Goal: Task Accomplishment & Management: Manage account settings

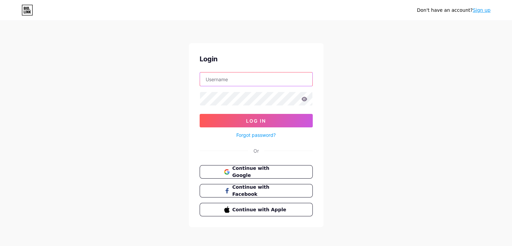
type input "dcomboni.mon@gmail.com"
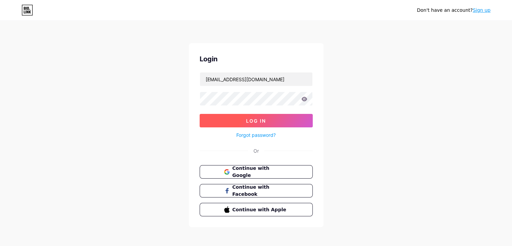
click at [258, 120] on span "Log In" at bounding box center [256, 121] width 20 height 6
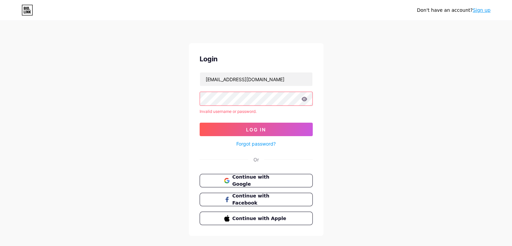
click at [248, 187] on div "Continue with Google Continue with Facebook Continue with Apple" at bounding box center [256, 199] width 113 height 51
click at [248, 179] on span "Continue with Google" at bounding box center [260, 180] width 56 height 14
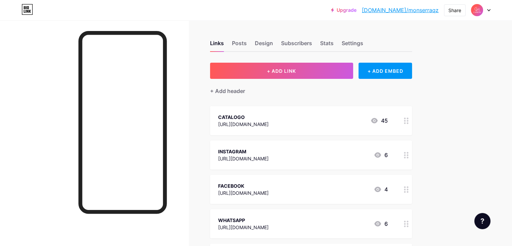
click at [479, 12] on img at bounding box center [476, 10] width 11 height 11
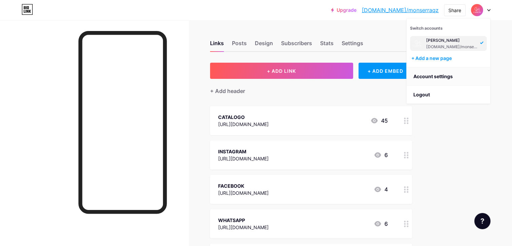
click at [439, 84] on link "Account settings" at bounding box center [447, 76] width 83 height 18
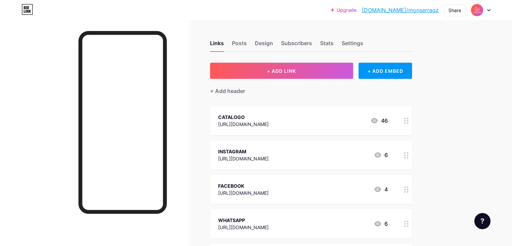
click at [477, 9] on img at bounding box center [476, 10] width 11 height 11
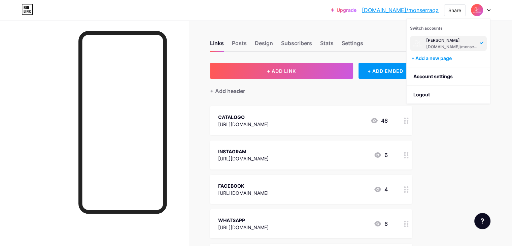
click at [475, 6] on img at bounding box center [476, 10] width 11 height 11
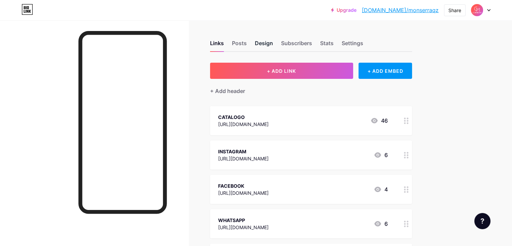
click at [273, 45] on div "Design" at bounding box center [264, 45] width 18 height 12
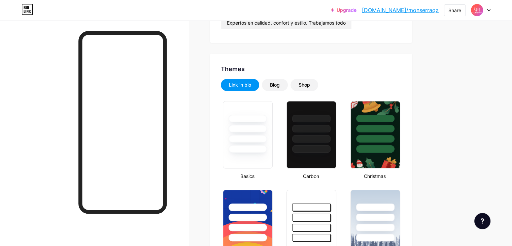
type input "#623922"
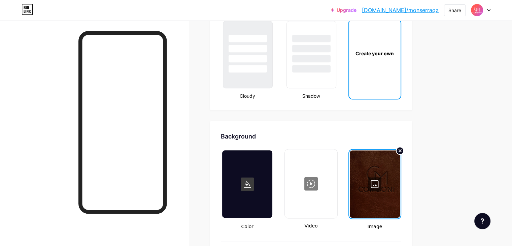
scroll to position [803, 0]
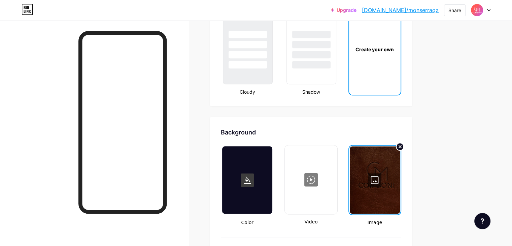
click at [398, 46] on div "Create your own" at bounding box center [374, 49] width 49 height 7
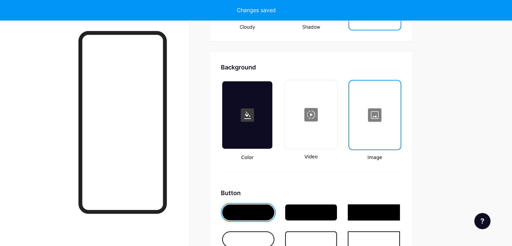
scroll to position [891, 0]
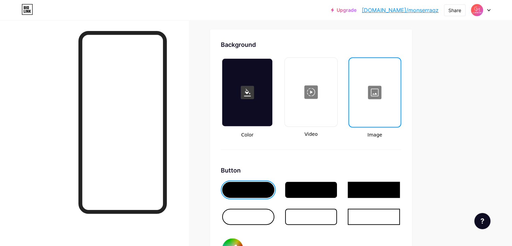
click at [400, 88] on div at bounding box center [375, 92] width 50 height 67
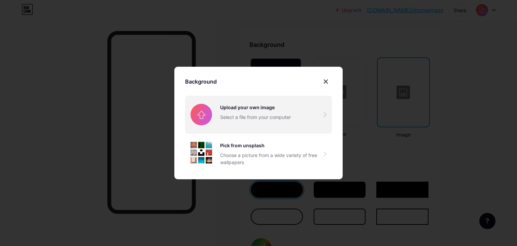
click at [222, 109] on input "file" at bounding box center [258, 115] width 147 height 38
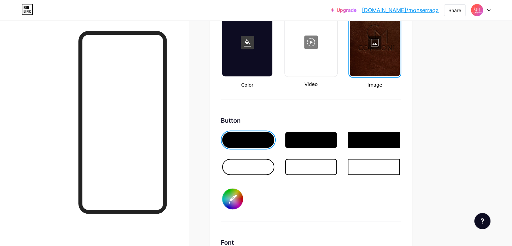
scroll to position [860, 0]
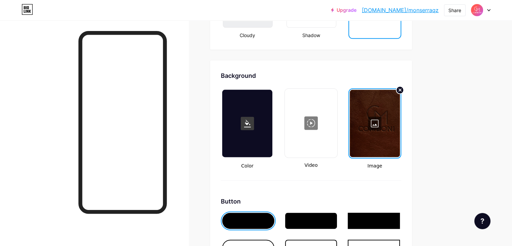
click at [312, 133] on div "Color Video Image" at bounding box center [311, 128] width 180 height 81
click at [400, 120] on div at bounding box center [375, 122] width 50 height 67
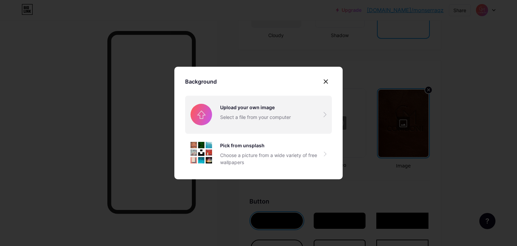
click at [221, 121] on input "file" at bounding box center [258, 115] width 147 height 38
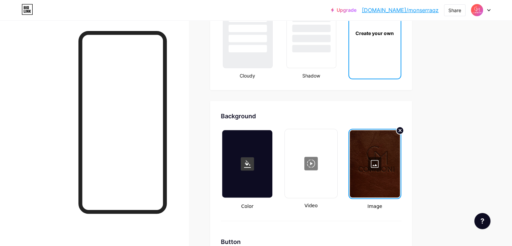
scroll to position [820, 0]
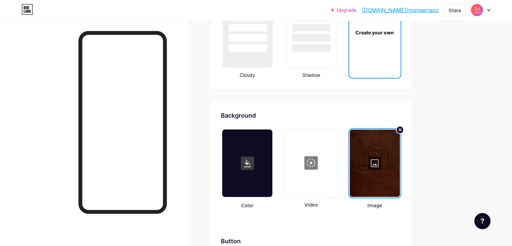
click at [400, 151] on div at bounding box center [375, 162] width 50 height 67
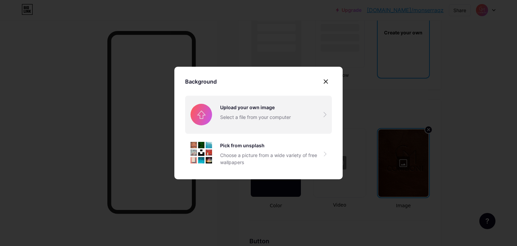
click at [218, 111] on input "file" at bounding box center [258, 115] width 147 height 38
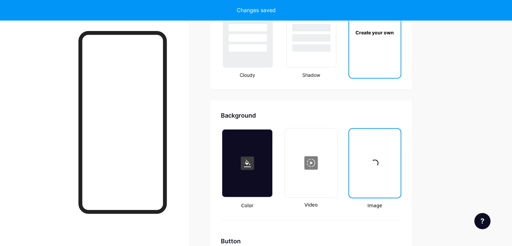
type input "#ffffff"
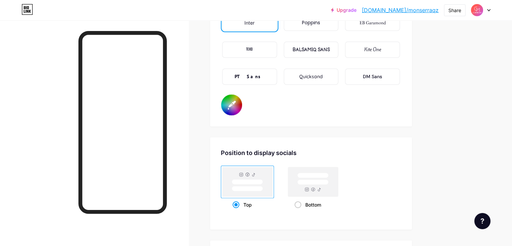
scroll to position [1181, 0]
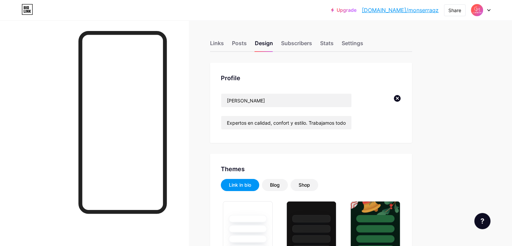
type input "#623922"
type input "#ffffff"
click at [247, 40] on div "Posts" at bounding box center [239, 45] width 15 height 12
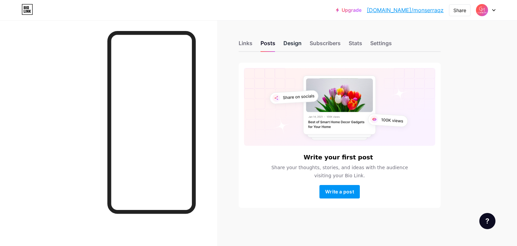
click at [295, 42] on div "Design" at bounding box center [292, 45] width 18 height 12
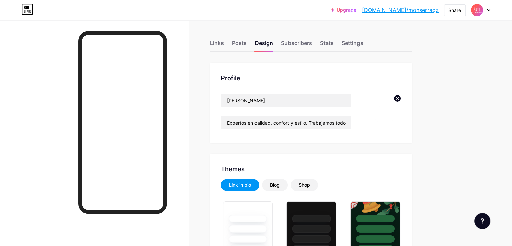
type input "#623922"
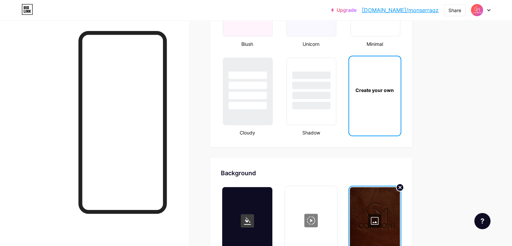
scroll to position [764, 0]
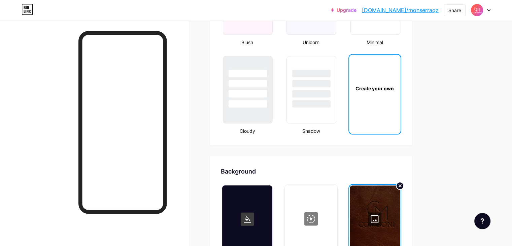
click at [400, 214] on div at bounding box center [375, 218] width 50 height 67
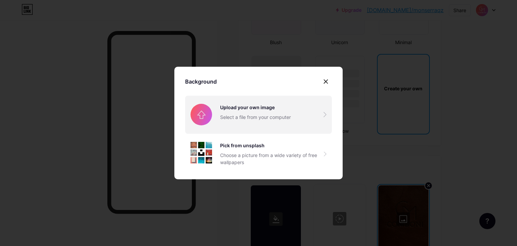
click at [305, 113] on input "file" at bounding box center [258, 115] width 147 height 38
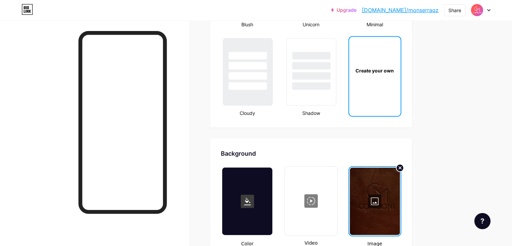
scroll to position [781, 0]
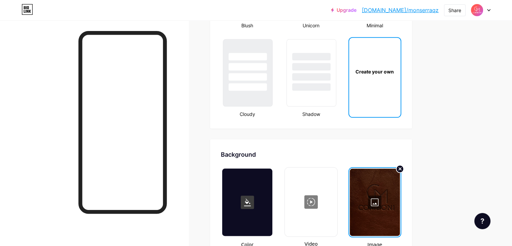
click at [400, 194] on div at bounding box center [375, 201] width 50 height 67
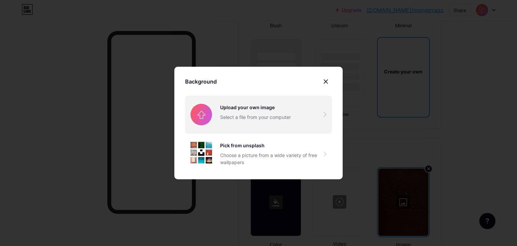
click at [274, 117] on input "file" at bounding box center [258, 115] width 147 height 38
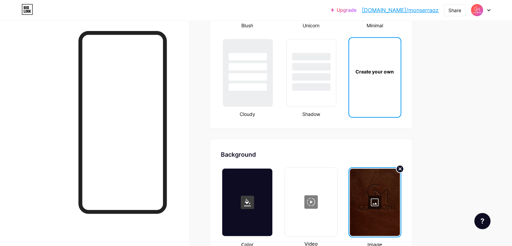
click at [400, 198] on div at bounding box center [375, 201] width 50 height 67
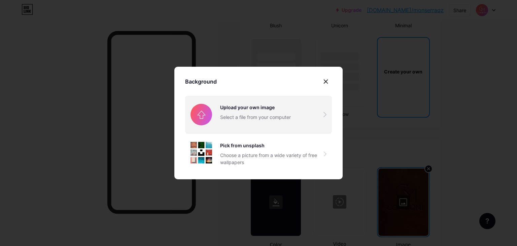
click at [321, 123] on input "file" at bounding box center [258, 115] width 147 height 38
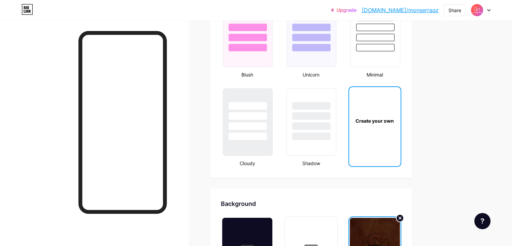
scroll to position [719, 0]
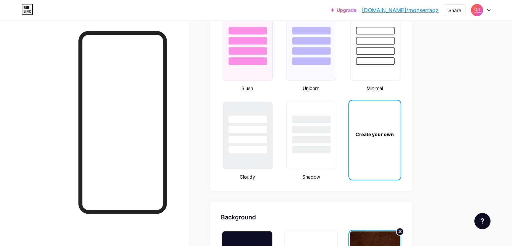
click at [400, 127] on div "Create your own" at bounding box center [374, 133] width 51 height 67
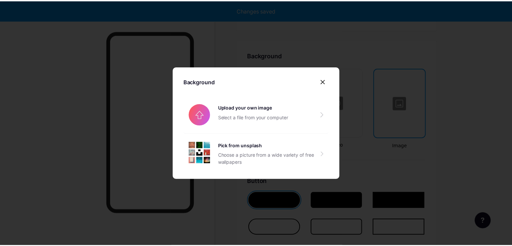
scroll to position [891, 0]
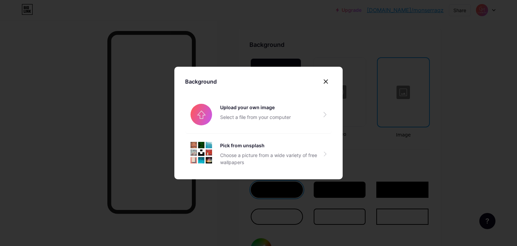
click at [265, 117] on input "file" at bounding box center [258, 115] width 147 height 38
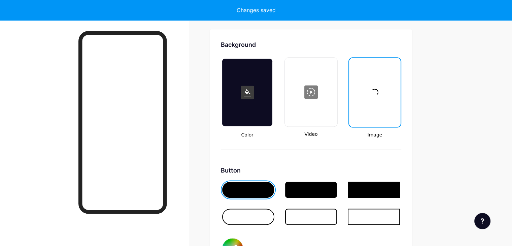
type input "#ffffff"
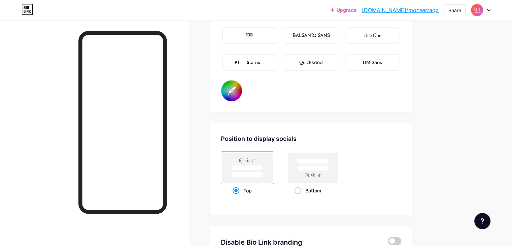
scroll to position [1194, 0]
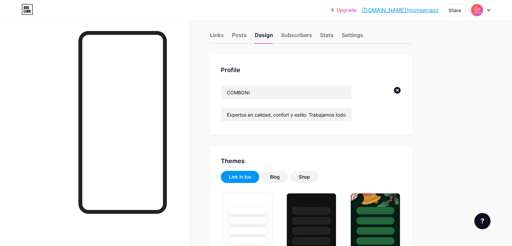
type input "#623922"
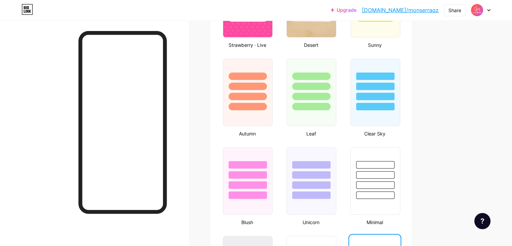
scroll to position [585, 0]
click at [450, 12] on div "Share" at bounding box center [454, 10] width 13 height 7
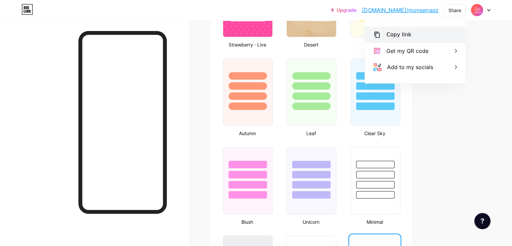
click at [409, 39] on div "Copy link" at bounding box center [415, 35] width 100 height 16
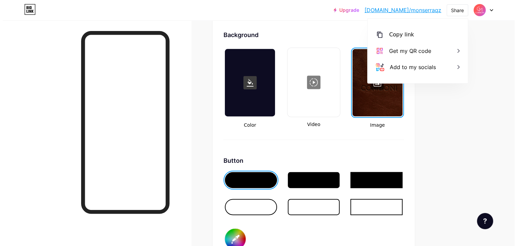
scroll to position [901, 0]
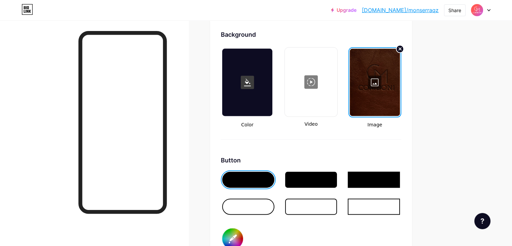
click at [336, 80] on div at bounding box center [310, 81] width 51 height 67
type input "#ffffff"
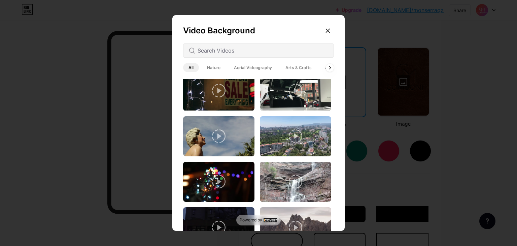
scroll to position [69, 0]
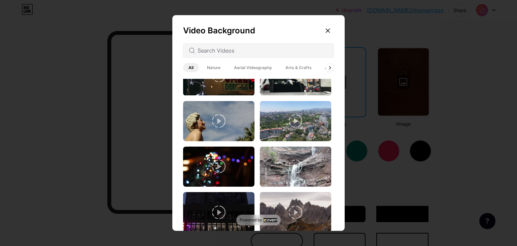
click at [299, 41] on div "Video Background All Nature Aerial Videography Arts & Crafts Architecture Backg…" at bounding box center [258, 124] width 172 height 218
click at [297, 48] on input "text" at bounding box center [262, 50] width 131 height 8
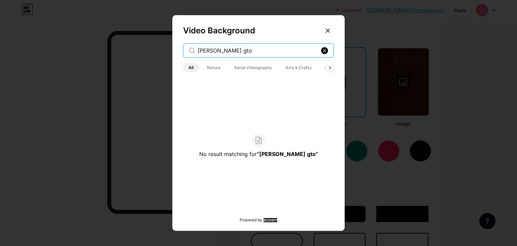
type input "leon gto"
click at [326, 49] on rect at bounding box center [324, 50] width 7 height 7
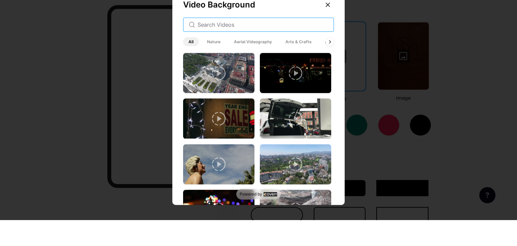
scroll to position [901, 0]
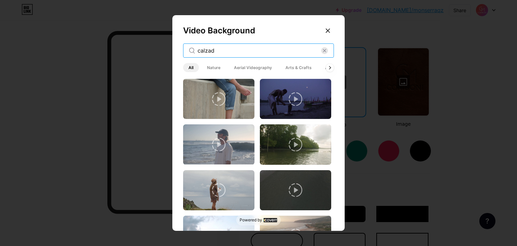
type input "calzado"
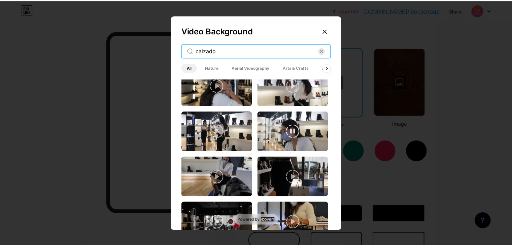
scroll to position [469, 0]
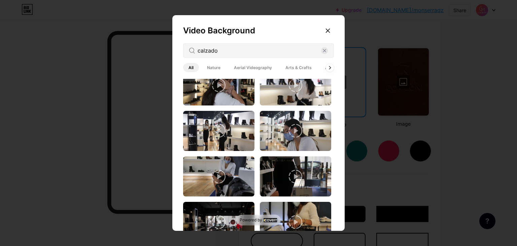
click at [325, 33] on icon at bounding box center [327, 30] width 5 height 5
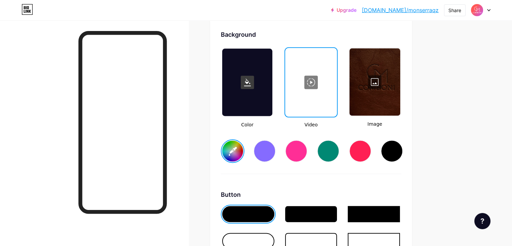
click at [400, 75] on div at bounding box center [374, 81] width 51 height 67
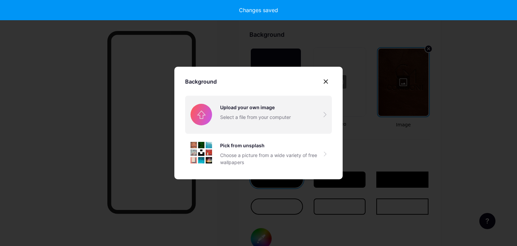
click at [325, 113] on input "file" at bounding box center [258, 115] width 147 height 38
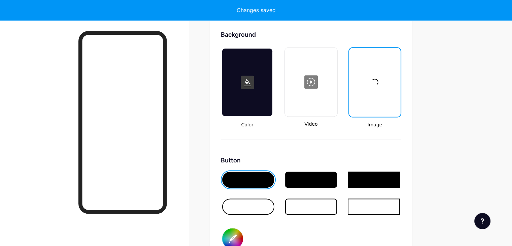
type input "#ffffff"
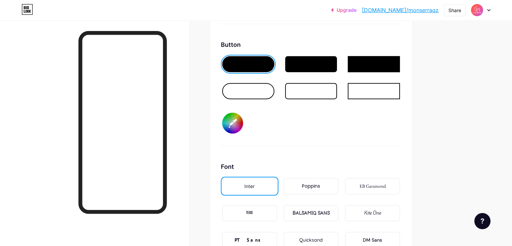
scroll to position [927, 0]
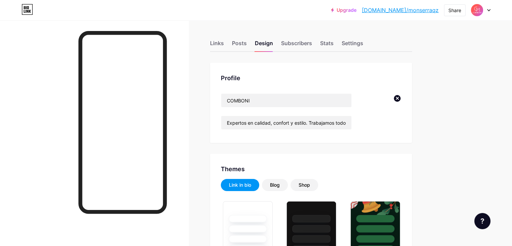
type input "#623922"
type input "#ffffff"
